Goal: Obtain resource: Download file/media

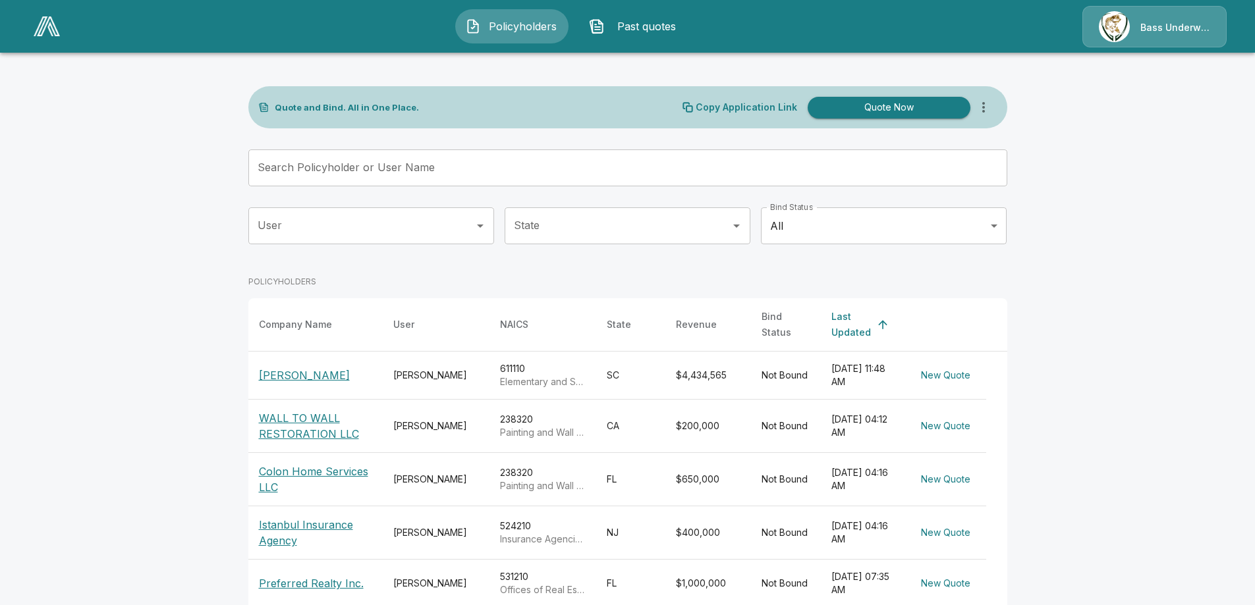
click at [482, 227] on icon "Open" at bounding box center [480, 226] width 16 height 16
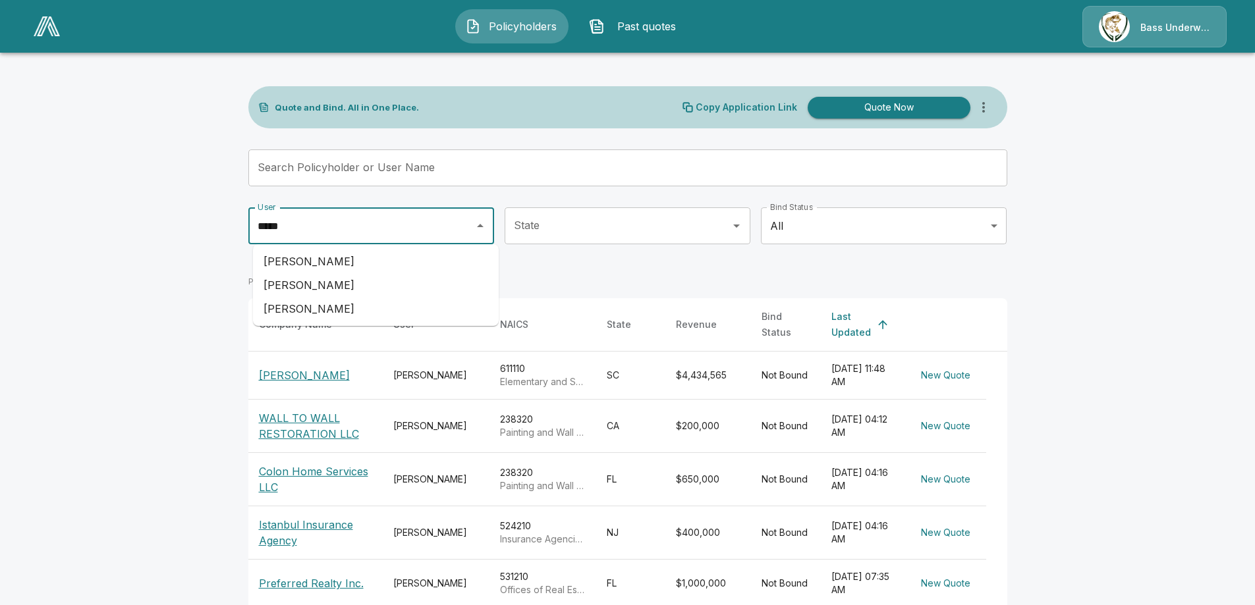
click at [358, 257] on li "[PERSON_NAME]" at bounding box center [376, 262] width 246 height 24
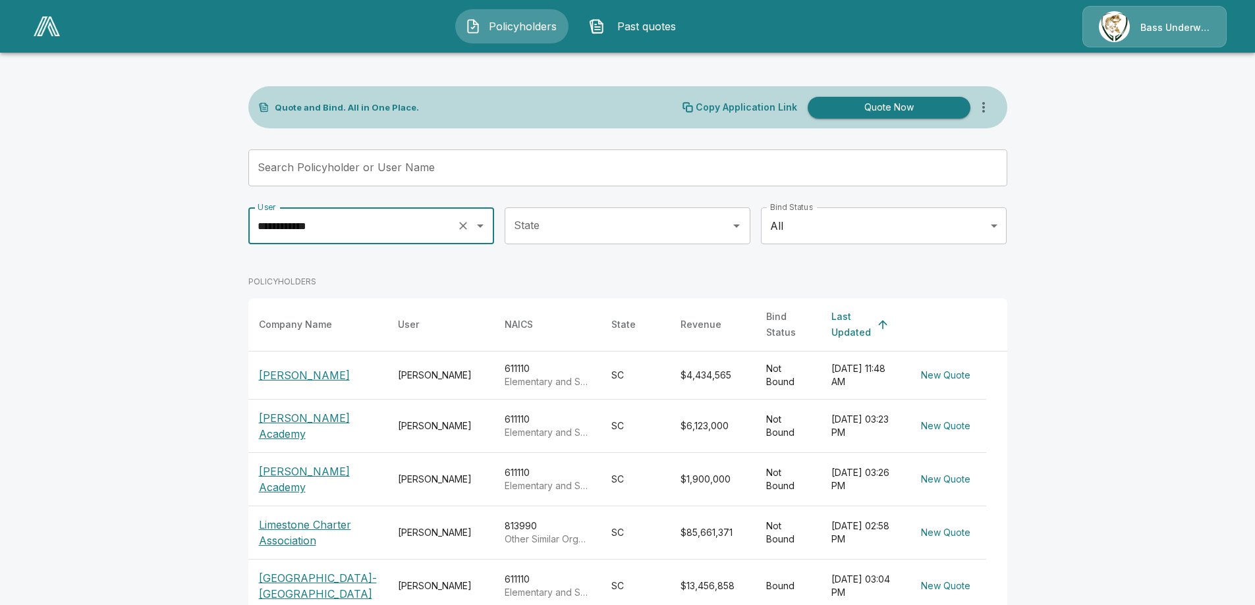
type input "**********"
click at [289, 368] on p "[PERSON_NAME]" at bounding box center [304, 376] width 91 height 16
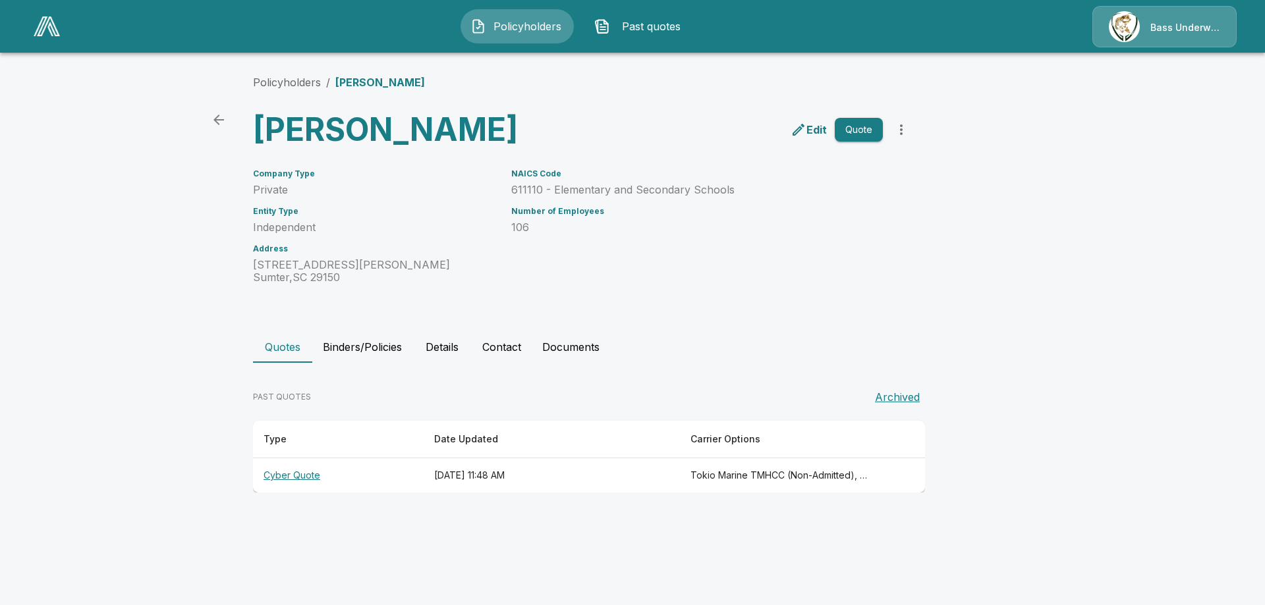
click at [296, 473] on th "Cyber Quote" at bounding box center [338, 476] width 171 height 35
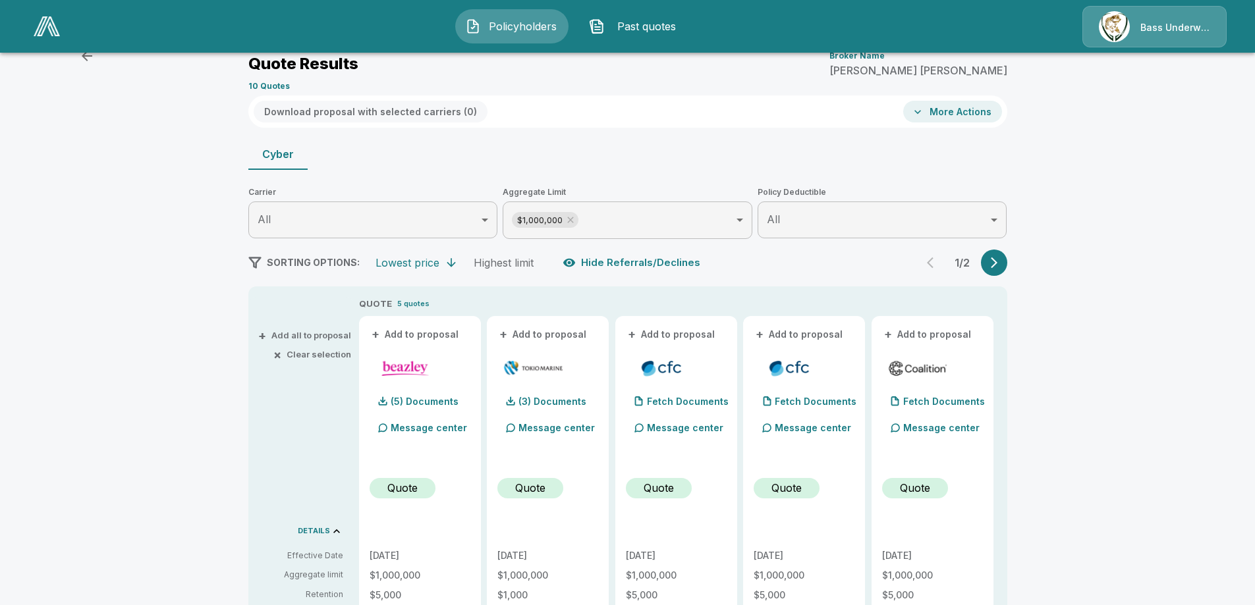
scroll to position [66, 0]
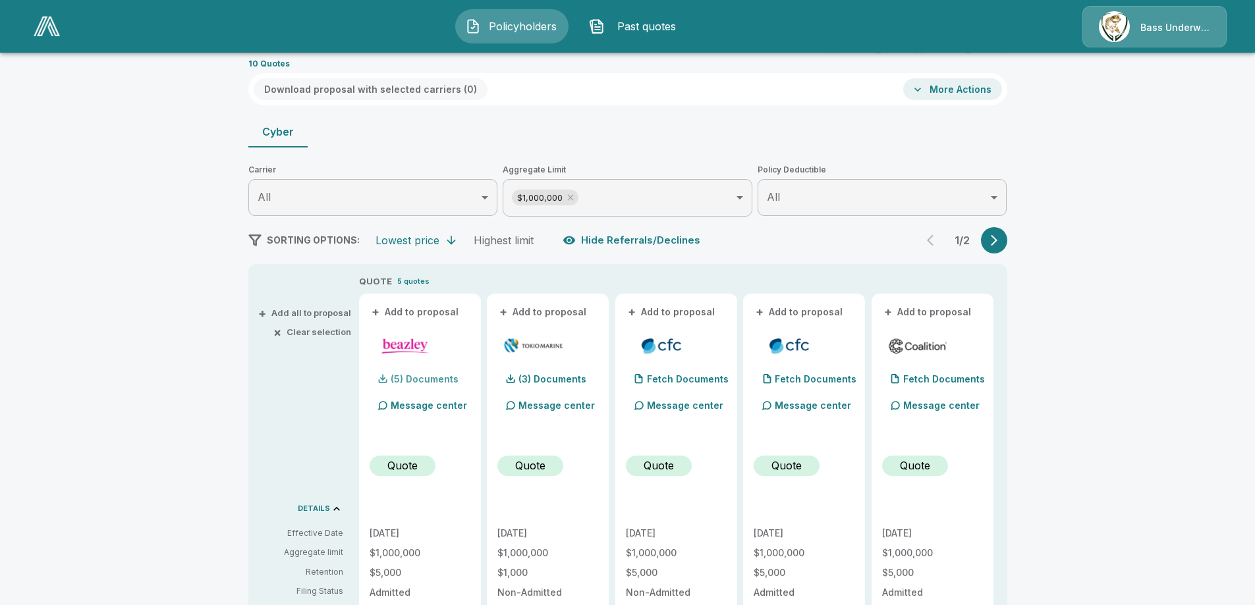
click at [437, 380] on p "(5) Documents" at bounding box center [425, 379] width 68 height 9
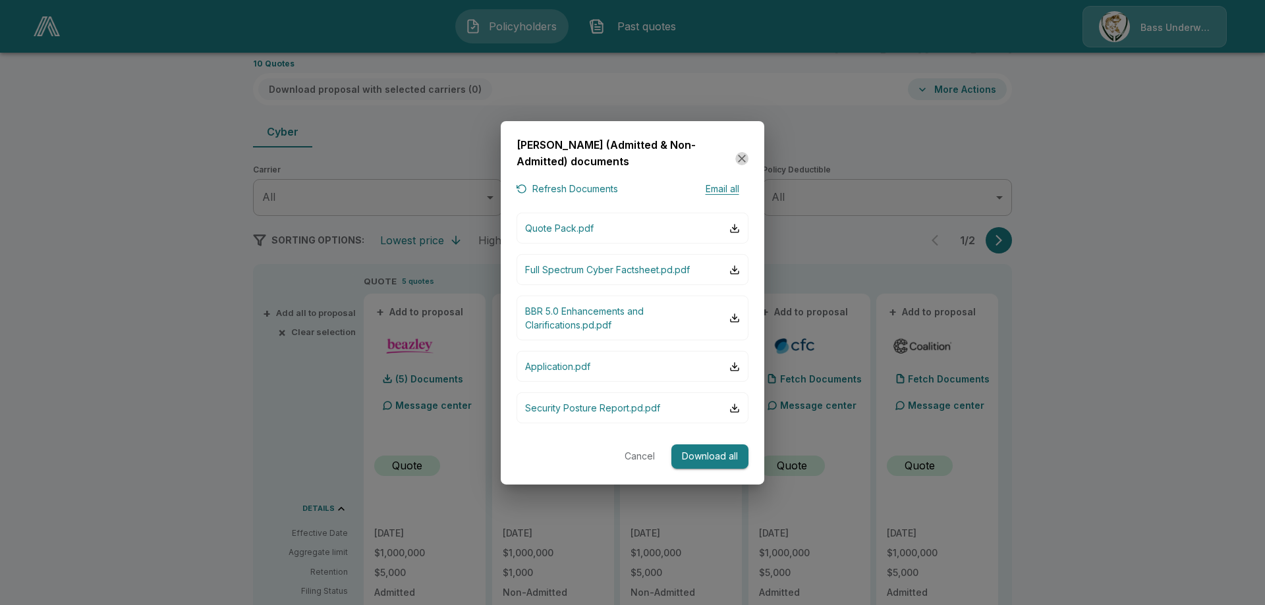
click at [738, 155] on icon "button" at bounding box center [741, 158] width 13 height 13
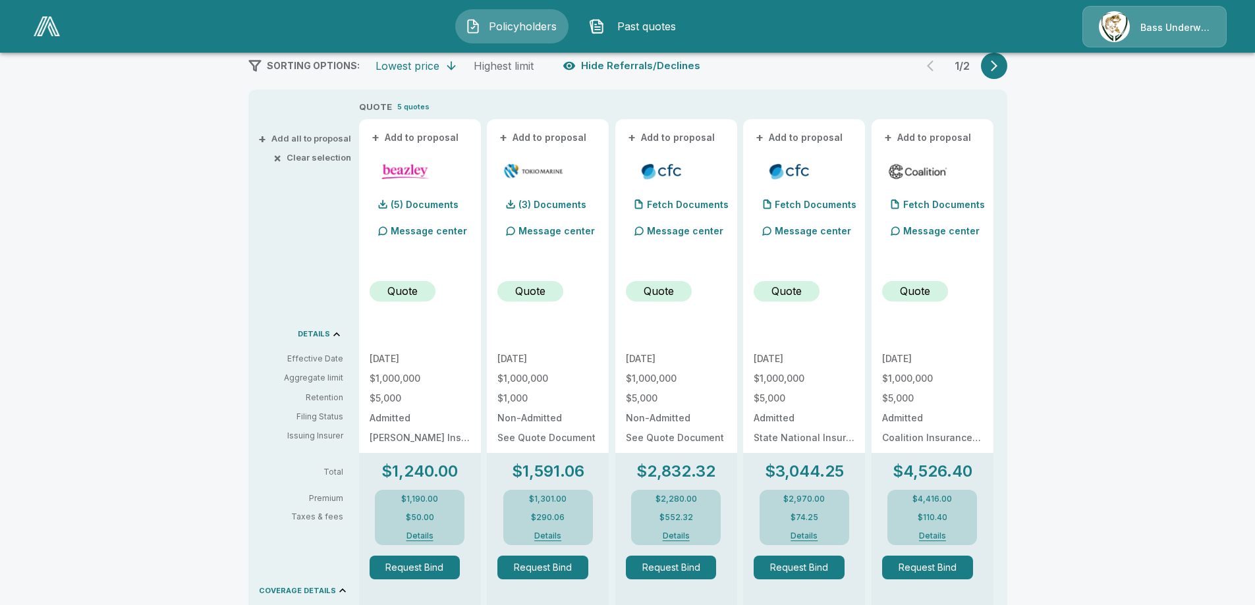
scroll to position [264, 0]
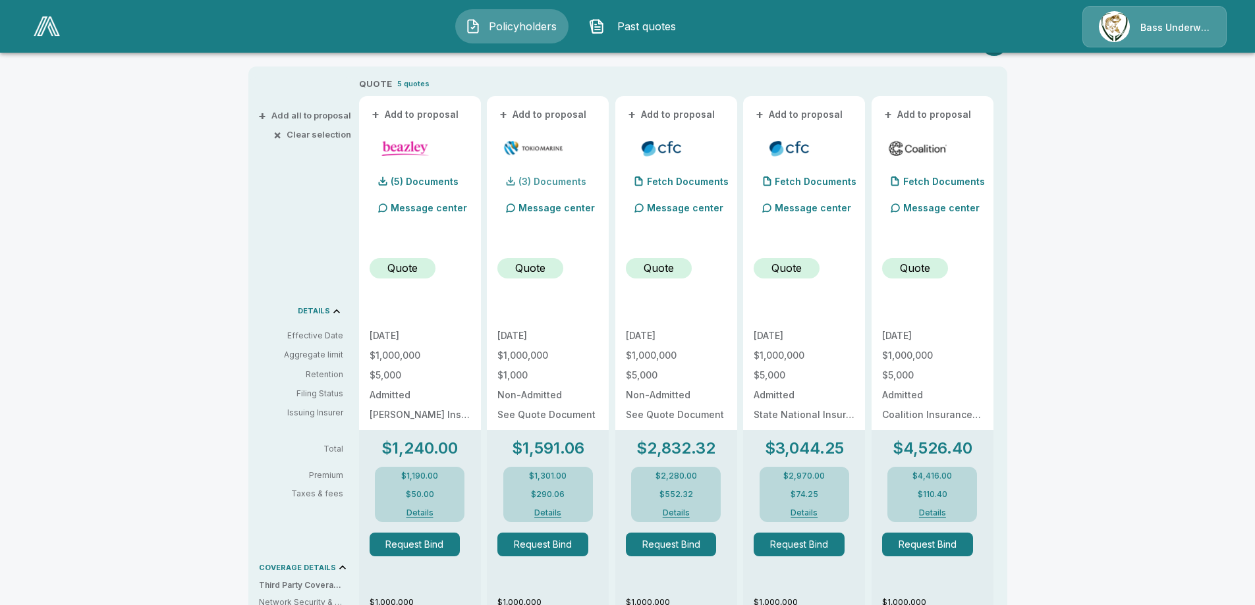
click at [559, 182] on p "(3) Documents" at bounding box center [552, 181] width 68 height 9
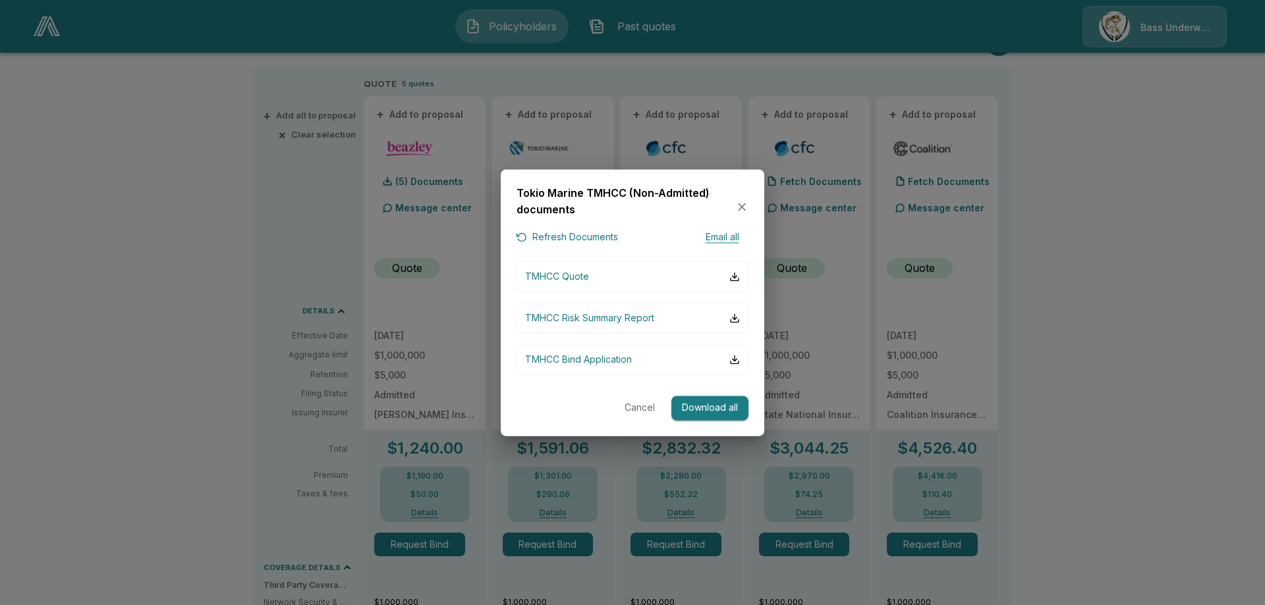
click at [634, 408] on button "Cancel" at bounding box center [640, 409] width 42 height 24
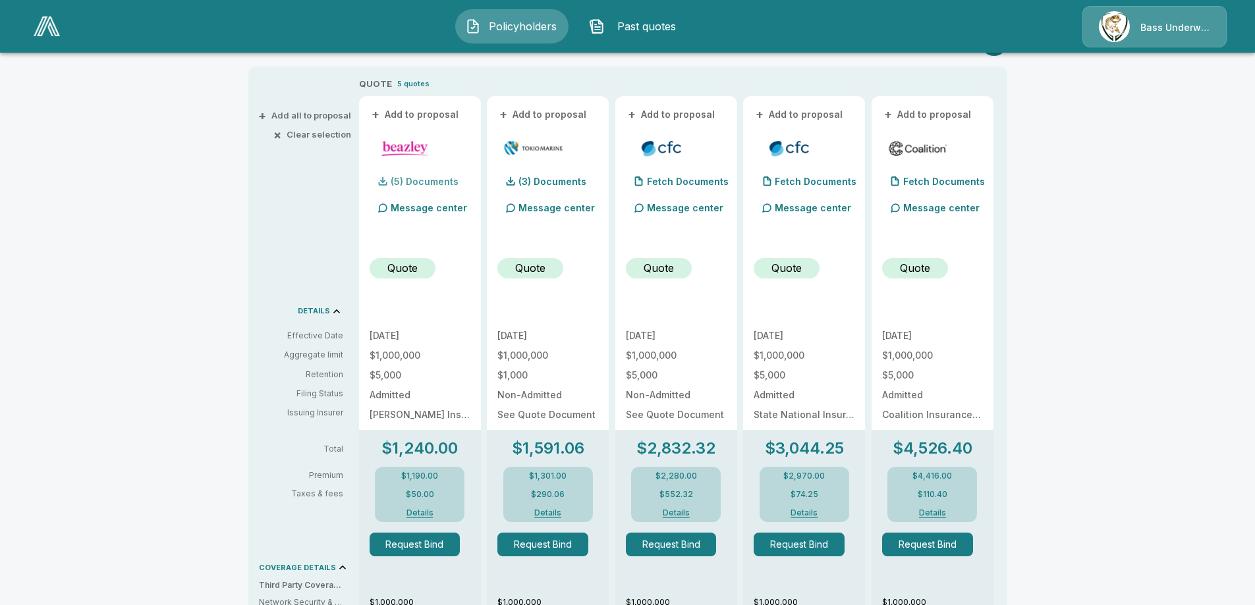
click at [432, 184] on p "(5) Documents" at bounding box center [425, 181] width 68 height 9
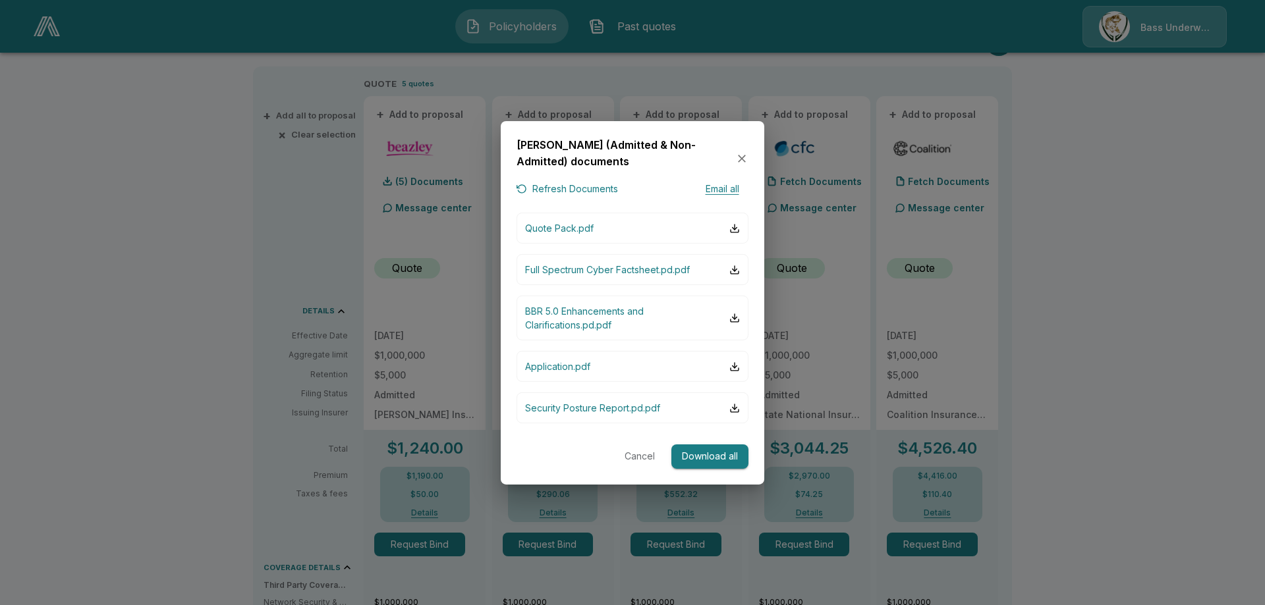
click at [713, 458] on button "Download all" at bounding box center [709, 457] width 77 height 24
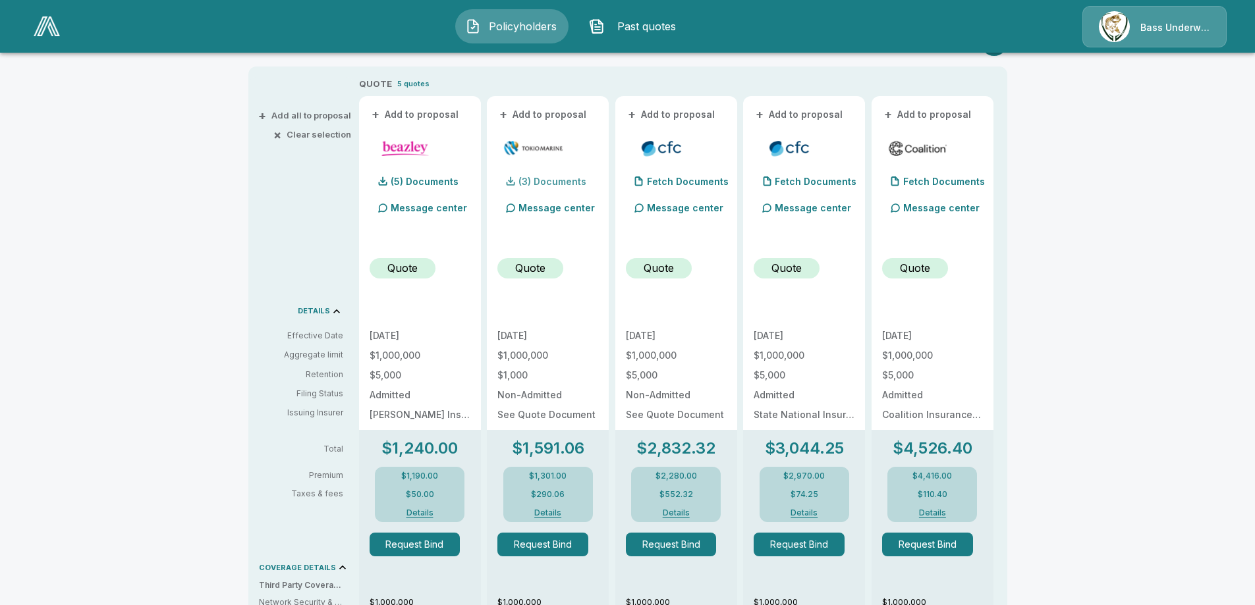
click at [562, 182] on p "(3) Documents" at bounding box center [552, 181] width 68 height 9
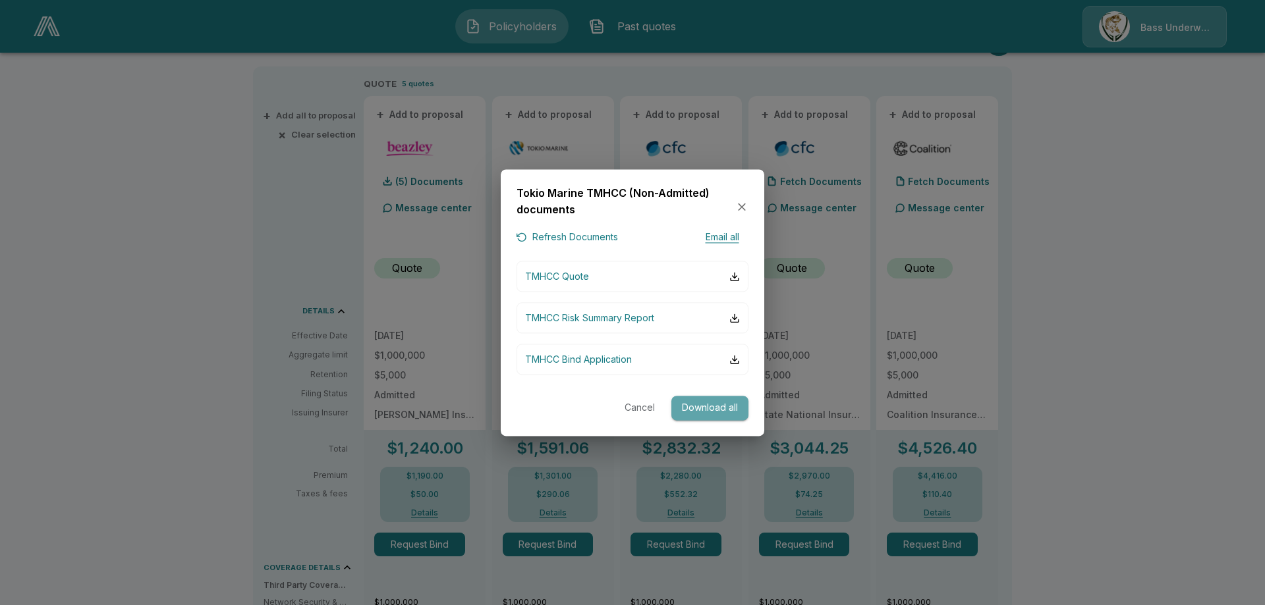
click at [699, 406] on button "Download all" at bounding box center [709, 409] width 77 height 24
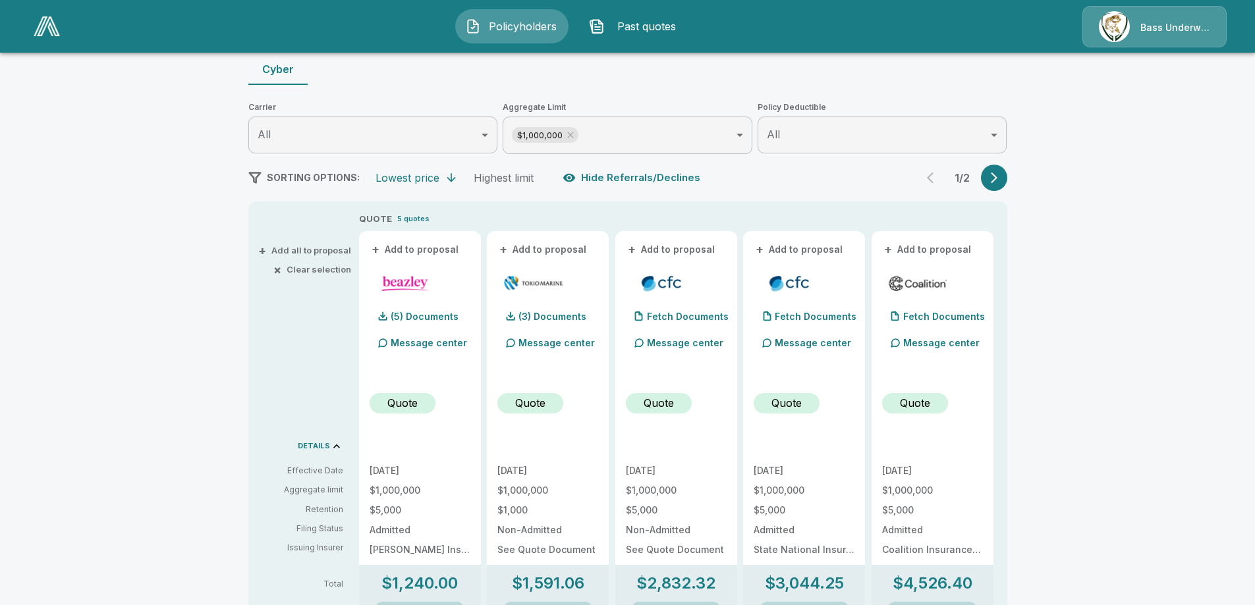
scroll to position [132, 0]
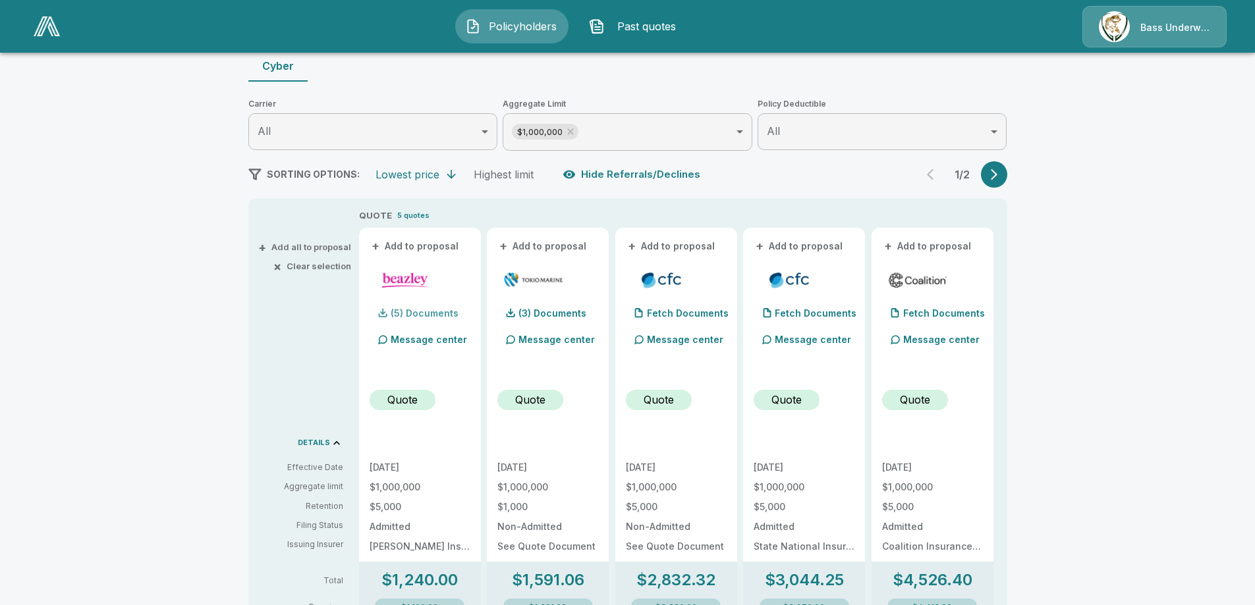
click at [435, 310] on p "(5) Documents" at bounding box center [425, 313] width 68 height 9
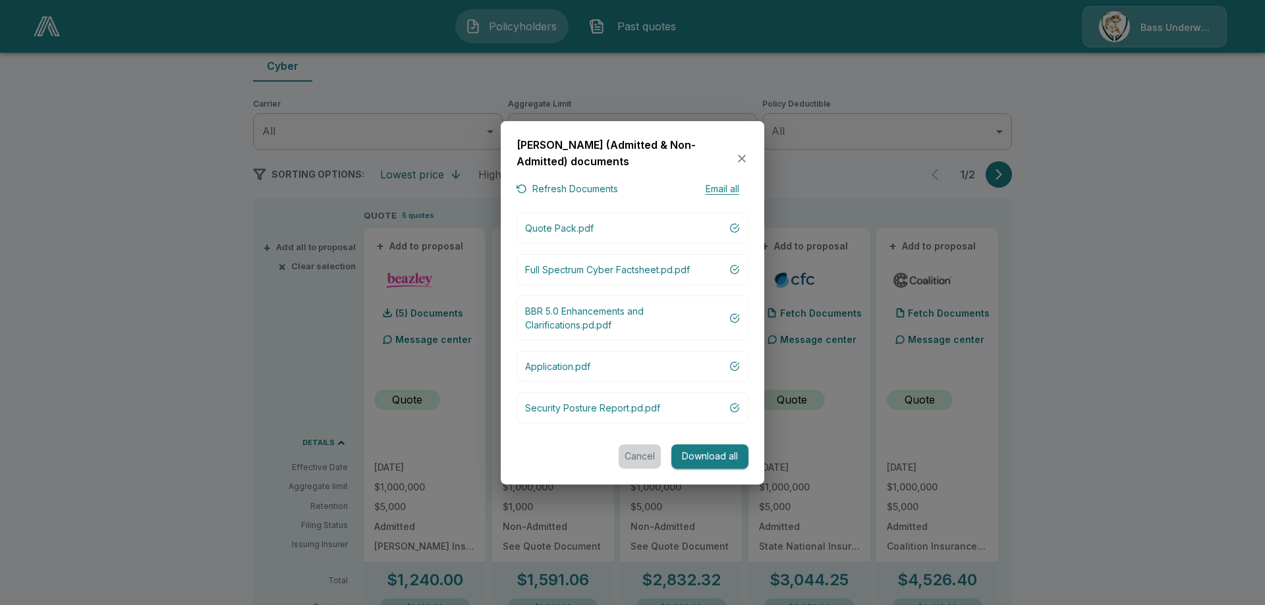
click at [632, 453] on button "Cancel" at bounding box center [640, 457] width 42 height 24
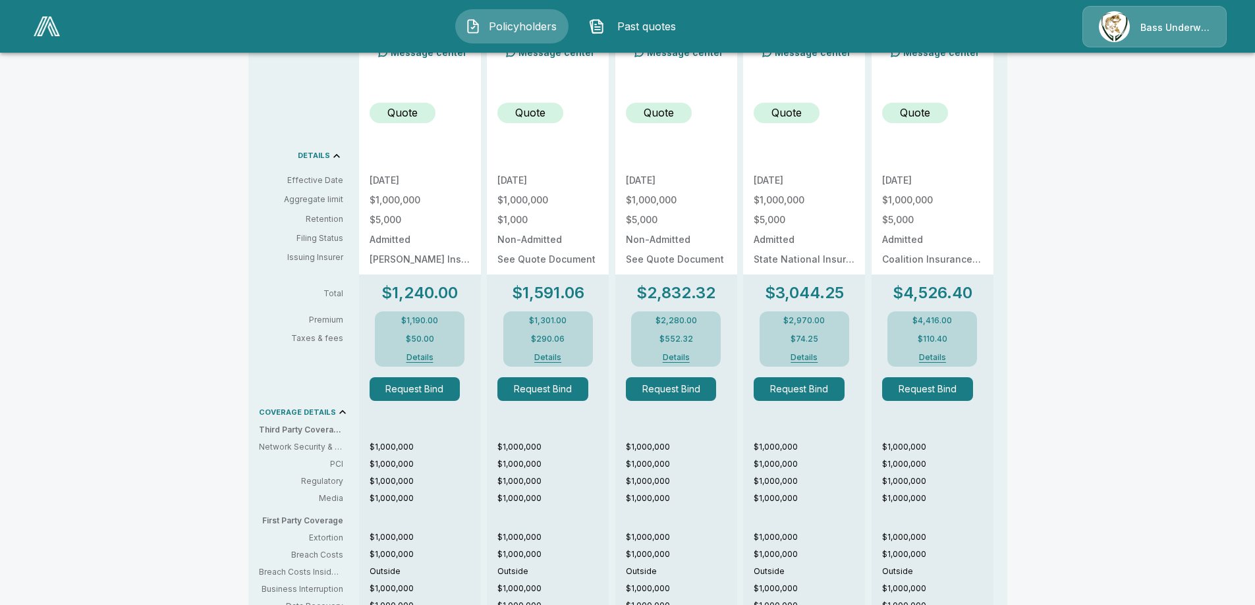
scroll to position [413, 0]
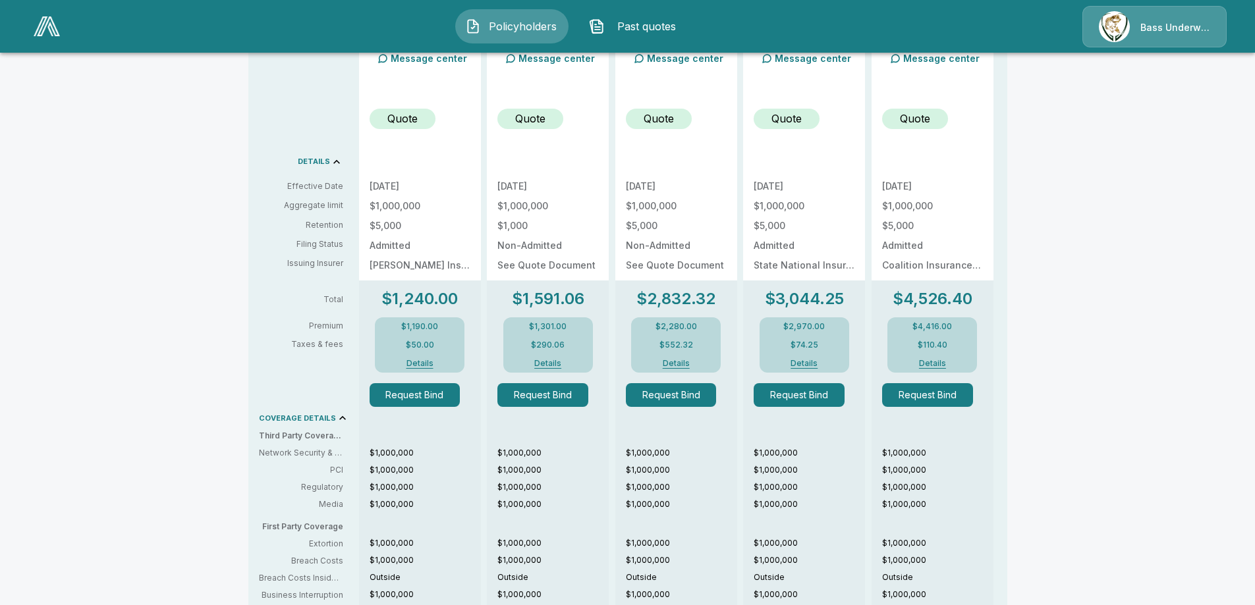
click at [431, 360] on button "Details" at bounding box center [419, 364] width 53 height 8
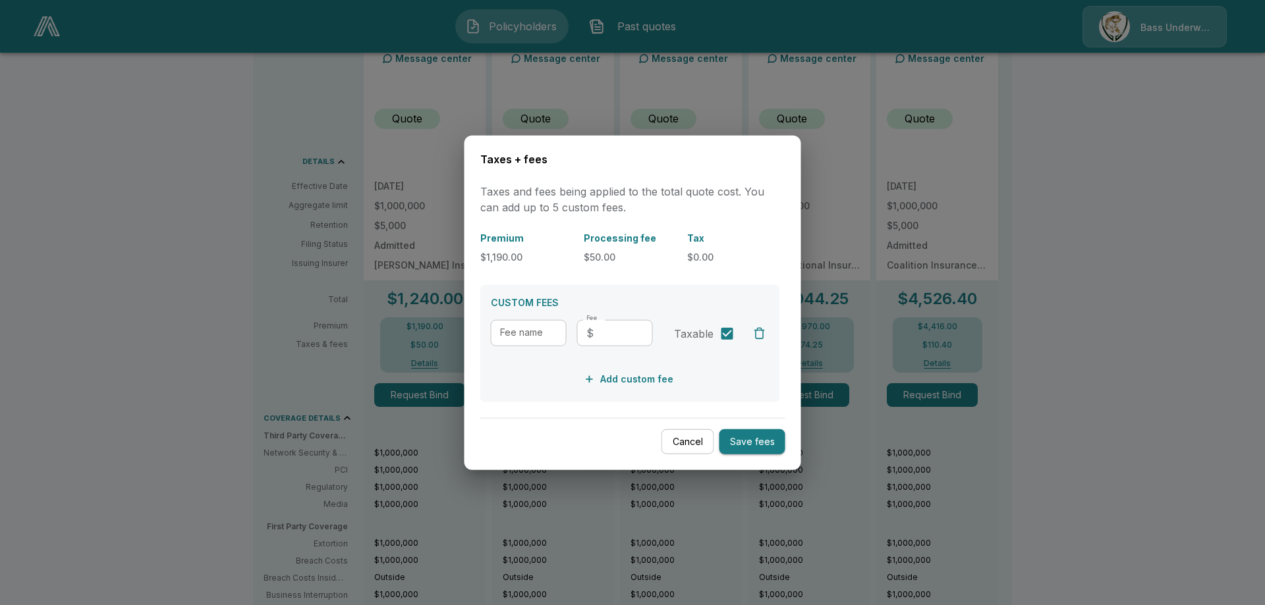
click at [675, 442] on button "Cancel" at bounding box center [687, 442] width 53 height 26
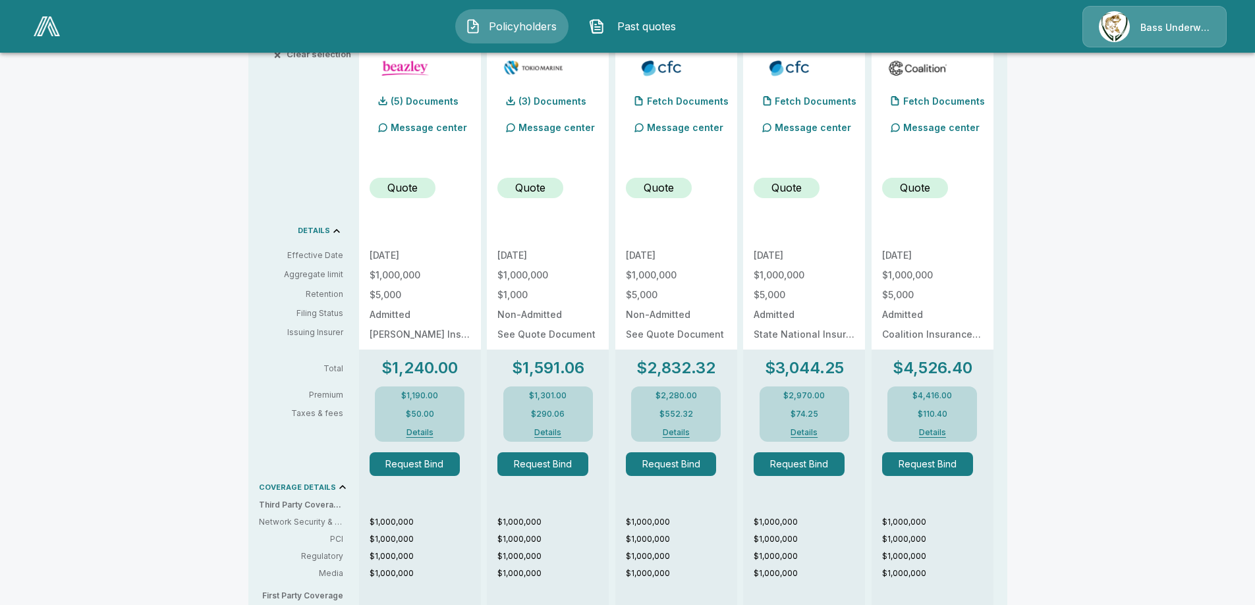
scroll to position [347, 0]
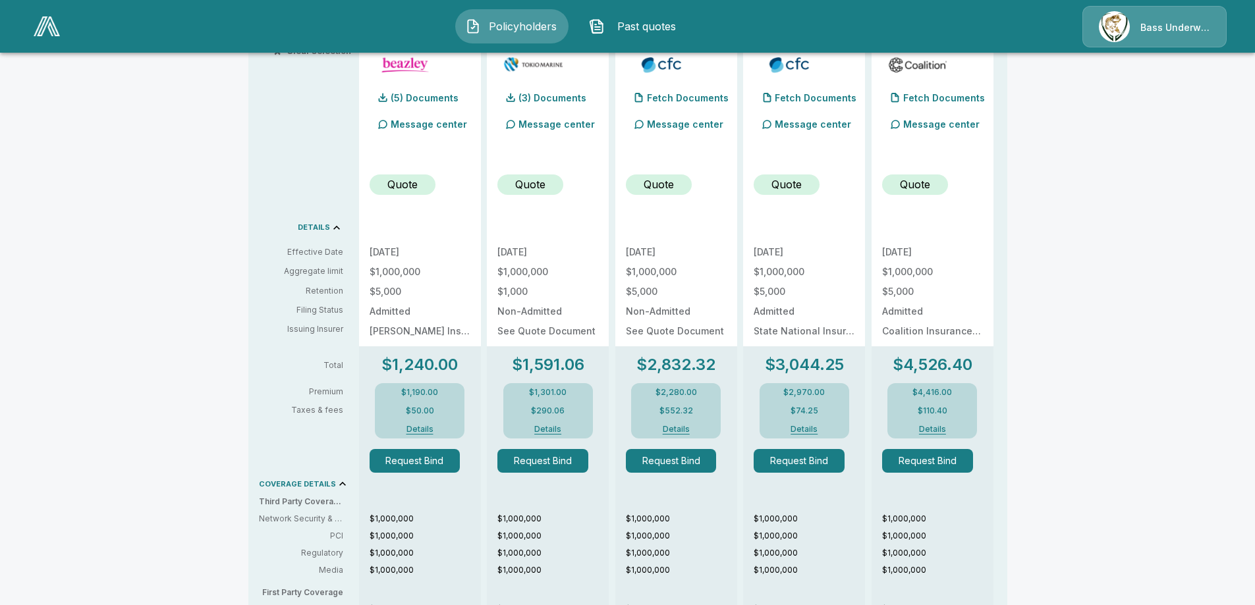
drag, startPoint x: 595, startPoint y: 335, endPoint x: 601, endPoint y: 343, distance: 9.9
click at [598, 343] on div "10/1/2025 $1,000,000 $1,000 Non-Admitted See Quote Document" at bounding box center [547, 276] width 101 height 141
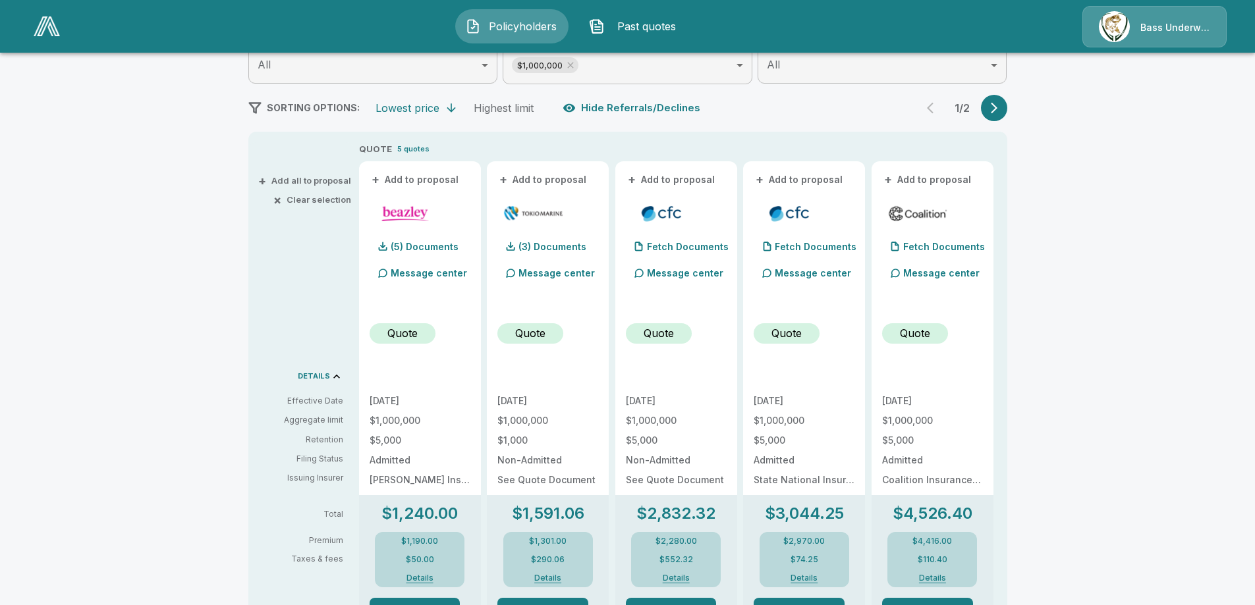
scroll to position [198, 0]
